Goal: Task Accomplishment & Management: Manage account settings

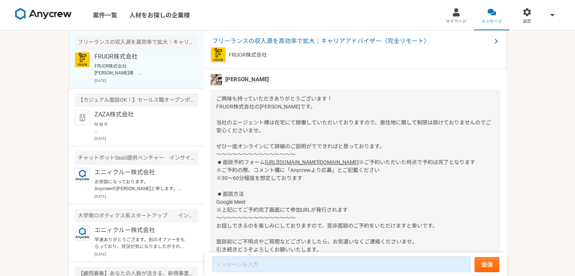
scroll to position [76, 0]
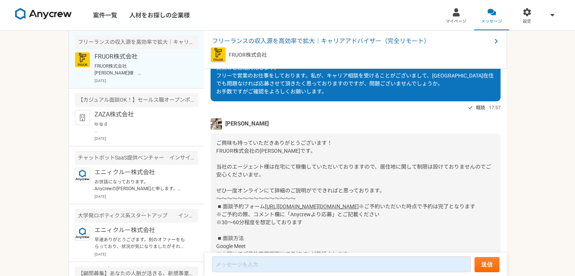
click at [218, 122] on img at bounding box center [216, 123] width 11 height 11
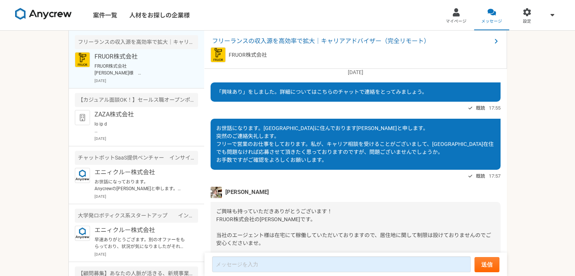
scroll to position [0, 0]
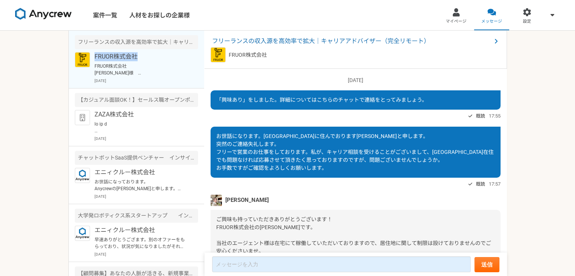
drag, startPoint x: 141, startPoint y: 53, endPoint x: 104, endPoint y: 55, distance: 37.1
click at [95, 58] on p "FRUOR株式会社" at bounding box center [141, 56] width 93 height 9
copy p "FRUOR株式会社"
click at [458, 19] on span "マイページ" at bounding box center [456, 22] width 21 height 6
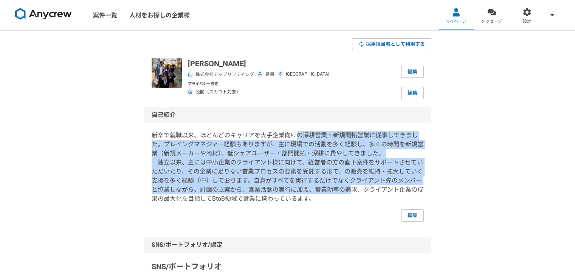
drag, startPoint x: 297, startPoint y: 138, endPoint x: 347, endPoint y: 191, distance: 73.0
click at [351, 194] on p "新卒で就職以来、ほとんどのキャリアを大手企業向けの深耕営業・新規開拓営業に従事してきました。プレイングマネジャー経験もありますが、主に現場での活動を多く経験し…" at bounding box center [288, 167] width 272 height 73
click at [306, 177] on p "新卒で就職以来、ほとんどのキャリアを大手企業向けの深耕営業・新規開拓営業に従事してきました。プレイングマネジャー経験もありますが、主に現場での活動を多く経験し…" at bounding box center [288, 167] width 272 height 73
click at [280, 170] on p "新卒で就職以来、ほとんどのキャリアを大手企業向けの深耕営業・新規開拓営業に従事してきました。プレイングマネジャー経験もありますが、主に現場での活動を多く経験し…" at bounding box center [288, 167] width 272 height 73
click at [304, 163] on p "新卒で就職以来、ほとんどのキャリアを大手企業向けの深耕営業・新規開拓営業に従事してきました。プレイングマネジャー経験もありますが、主に現場での活動を多く経験し…" at bounding box center [288, 167] width 272 height 73
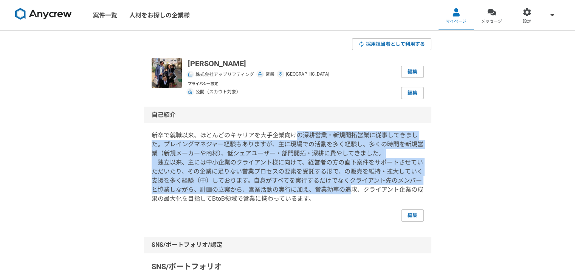
click at [290, 152] on p "新卒で就職以来、ほとんどのキャリアを大手企業向けの深耕営業・新規開拓営業に従事してきました。プレイングマネジャー経験もありますが、主に現場での活動を多く経験し…" at bounding box center [288, 167] width 272 height 73
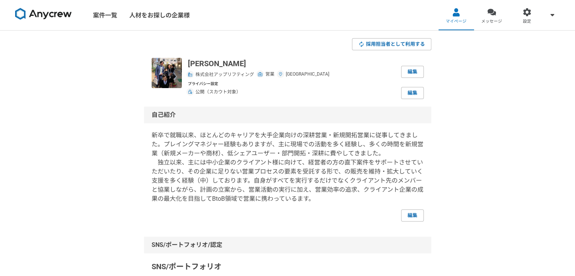
click at [227, 91] on span "公開（スカウト対象）" at bounding box center [218, 92] width 45 height 7
click at [423, 94] on link "編集" at bounding box center [412, 93] width 23 height 12
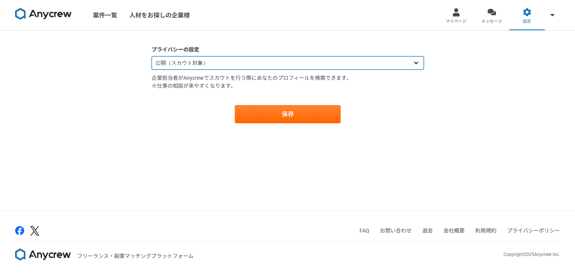
click at [269, 65] on select "公開（スカウト対象） 非公開（スカウト対象外）" at bounding box center [288, 62] width 272 height 13
click at [152, 56] on select "公開（スカウト対象） 非公開（スカウト対象外）" at bounding box center [288, 62] width 272 height 13
click at [251, 63] on select "公開（スカウト対象） 非公開（スカウト対象外）" at bounding box center [288, 62] width 272 height 13
select select "opened"
click at [152, 56] on select "公開（スカウト対象） 非公開（スカウト対象外）" at bounding box center [288, 62] width 272 height 13
